Goal: Task Accomplishment & Management: Manage account settings

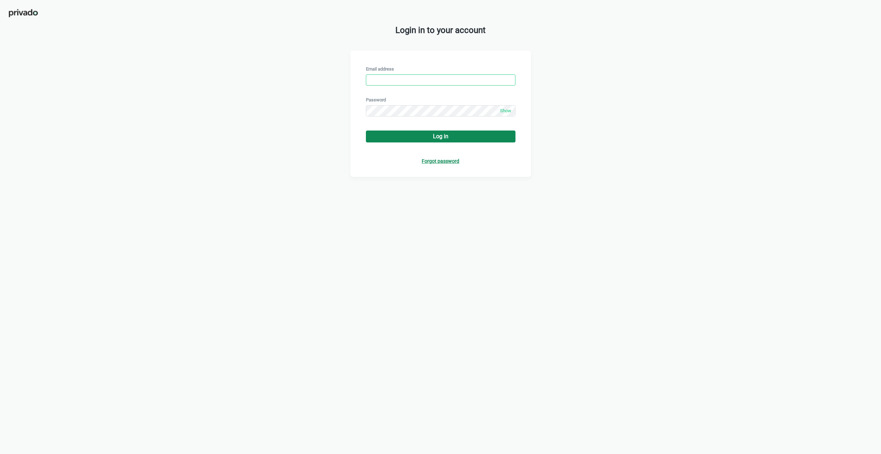
type input "[EMAIL_ADDRESS][DOMAIN_NAME]"
click at [417, 138] on button "Log in" at bounding box center [441, 137] width 150 height 12
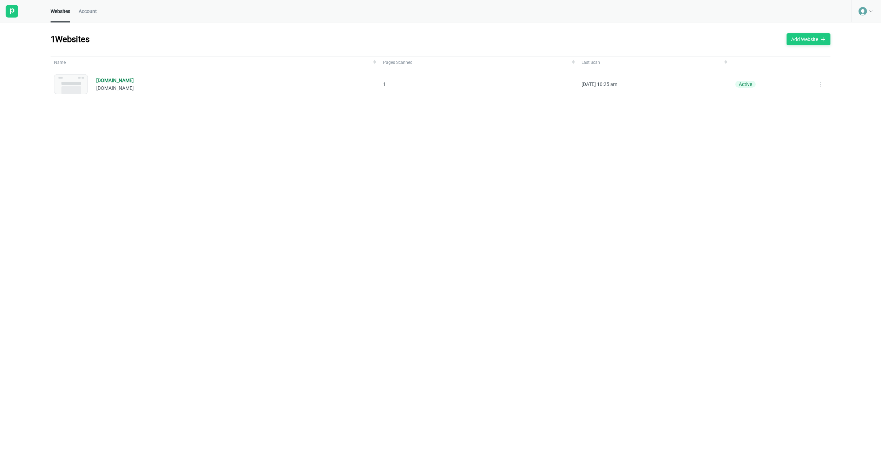
click at [94, 11] on span "Account" at bounding box center [88, 11] width 18 height 6
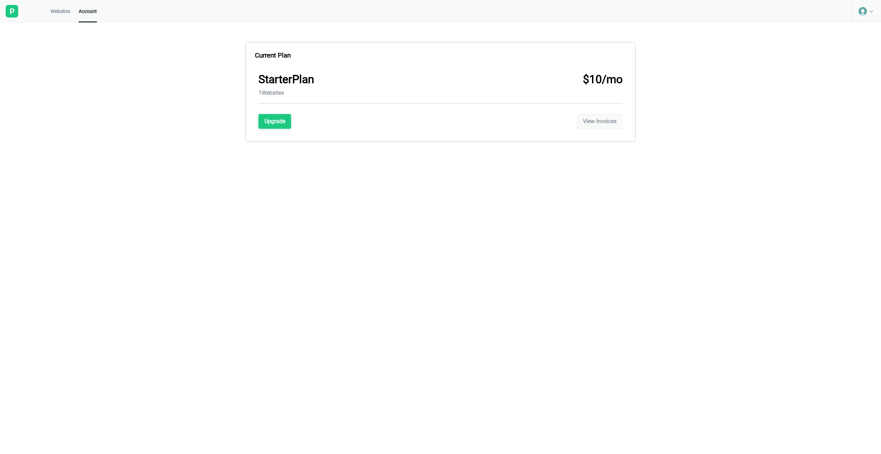
click at [598, 127] on button "View Invoices" at bounding box center [600, 121] width 46 height 15
